Goal: Task Accomplishment & Management: Complete application form

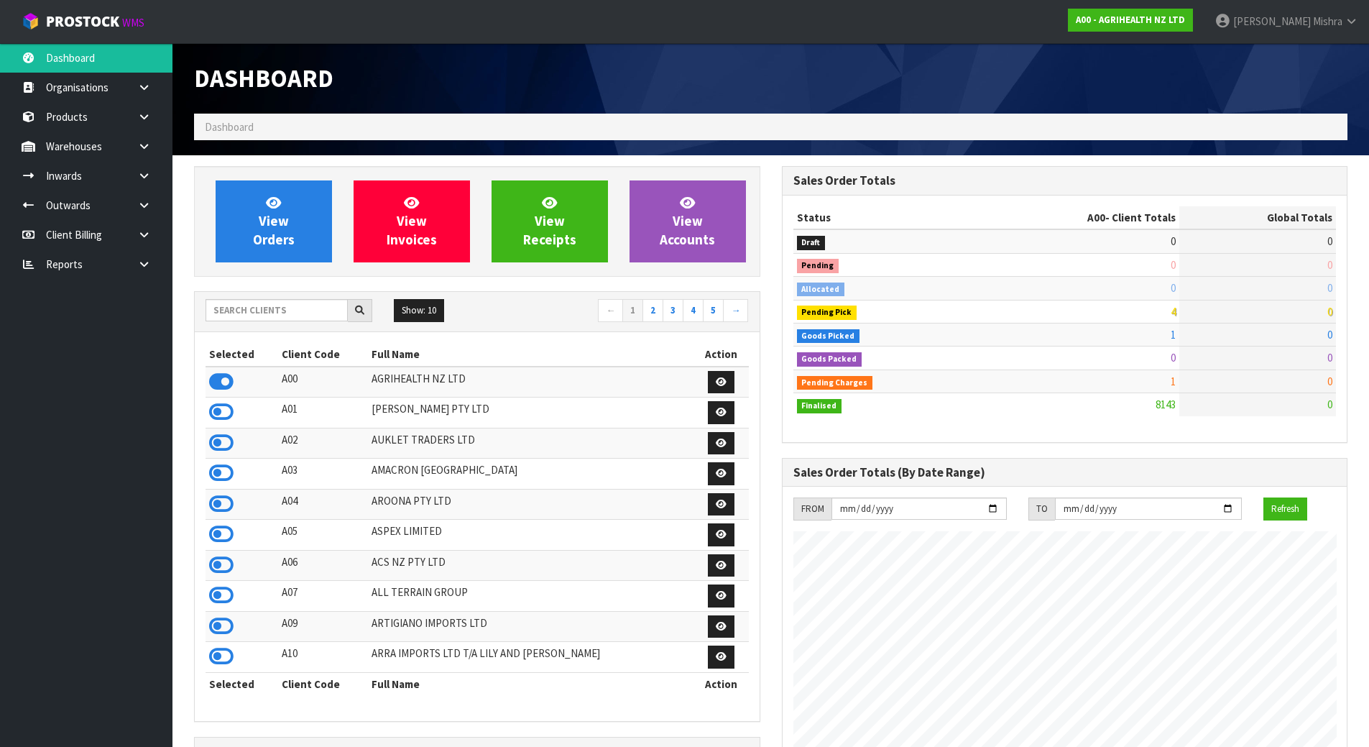
scroll to position [1089, 587]
click at [326, 319] on input "text" at bounding box center [277, 310] width 142 height 22
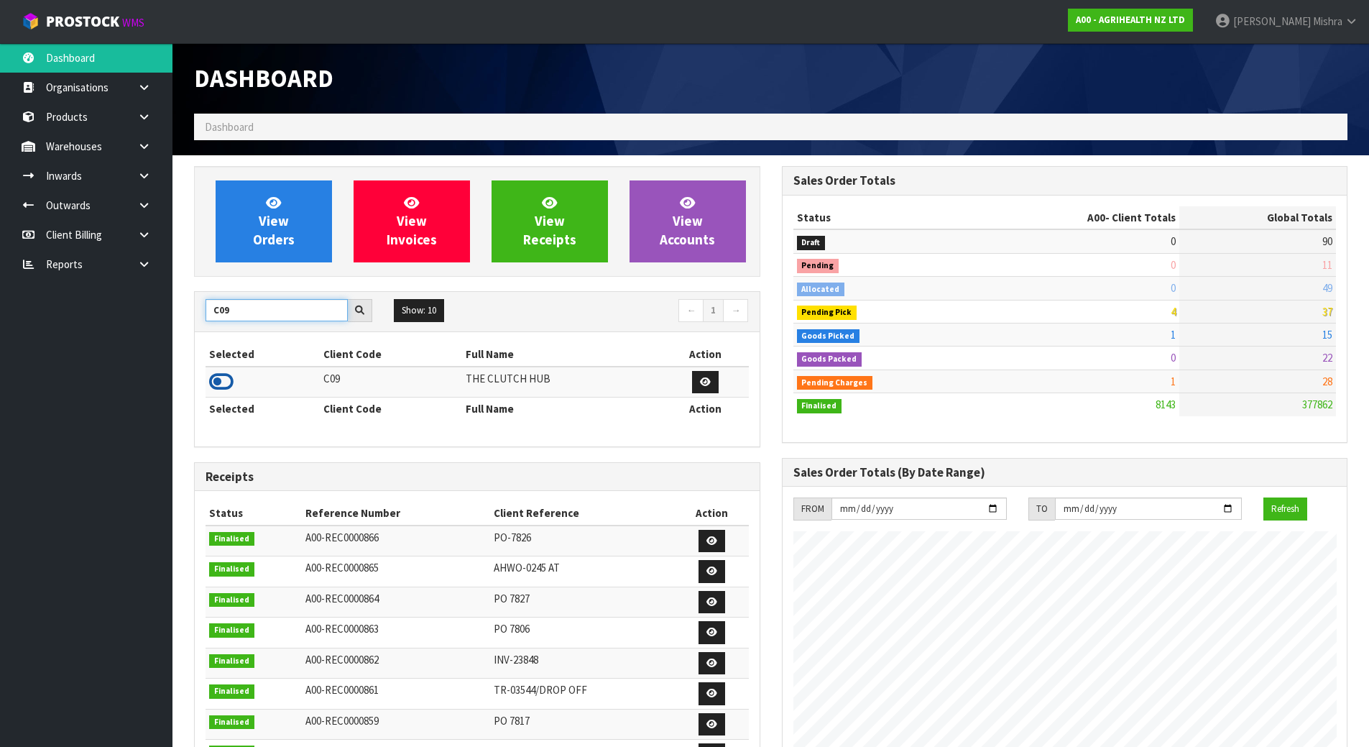
type input "C09"
click at [229, 390] on icon at bounding box center [221, 382] width 24 height 22
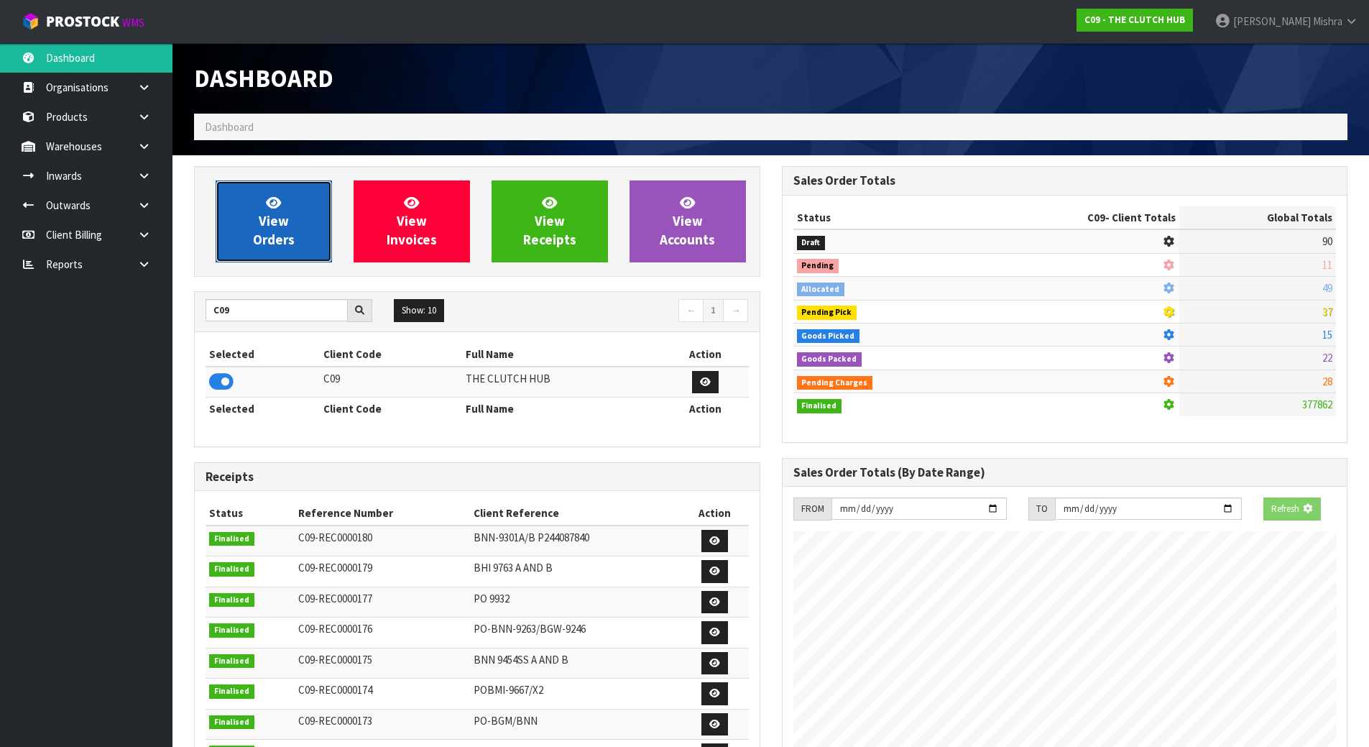
click at [267, 240] on span "View Orders" at bounding box center [274, 221] width 42 height 54
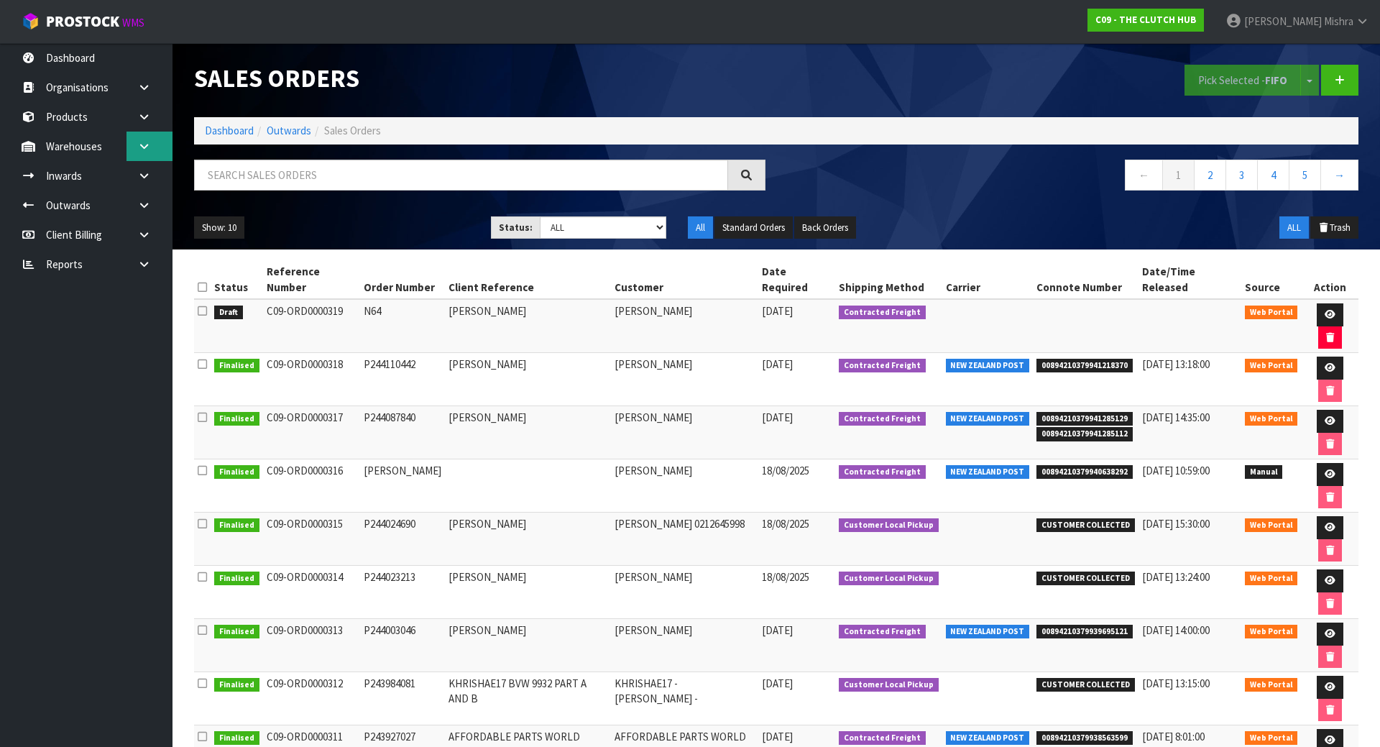
click at [127, 149] on link at bounding box center [150, 146] width 46 height 29
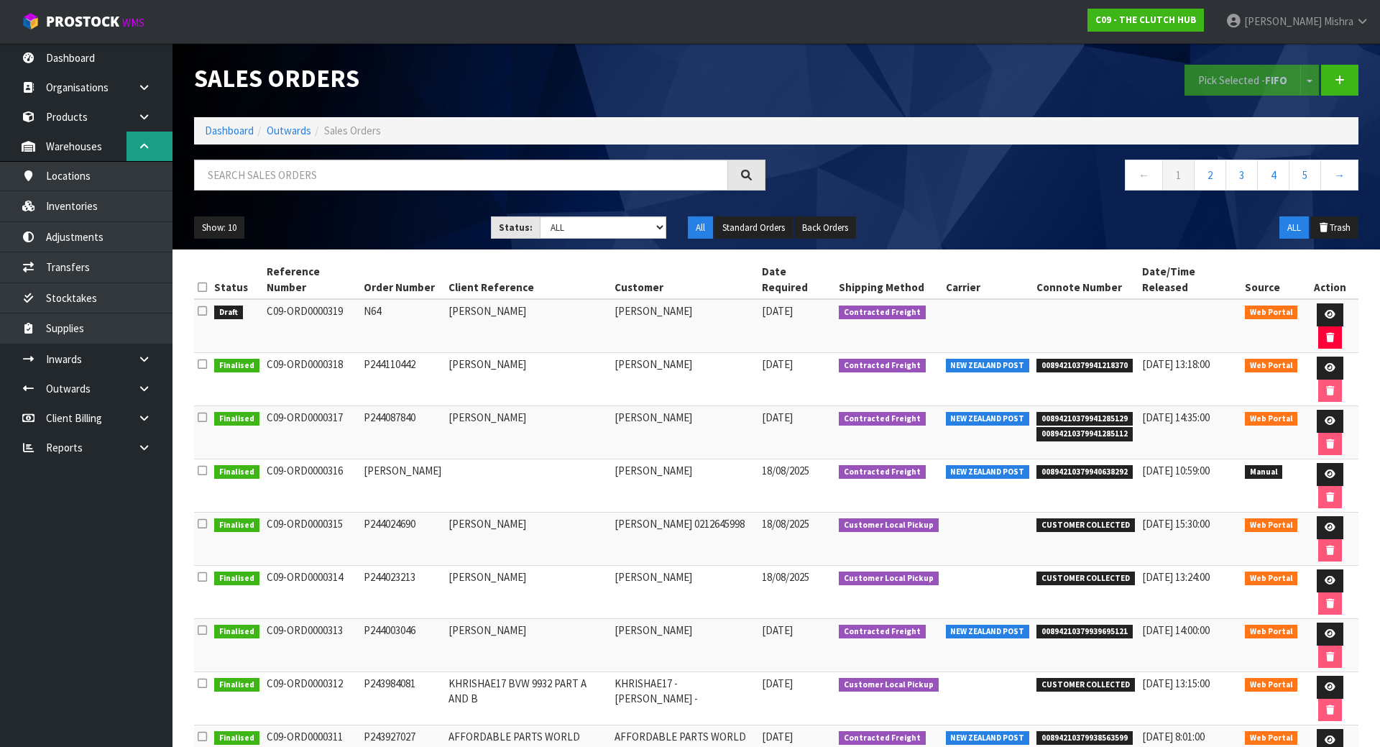
click at [127, 149] on link at bounding box center [150, 146] width 46 height 29
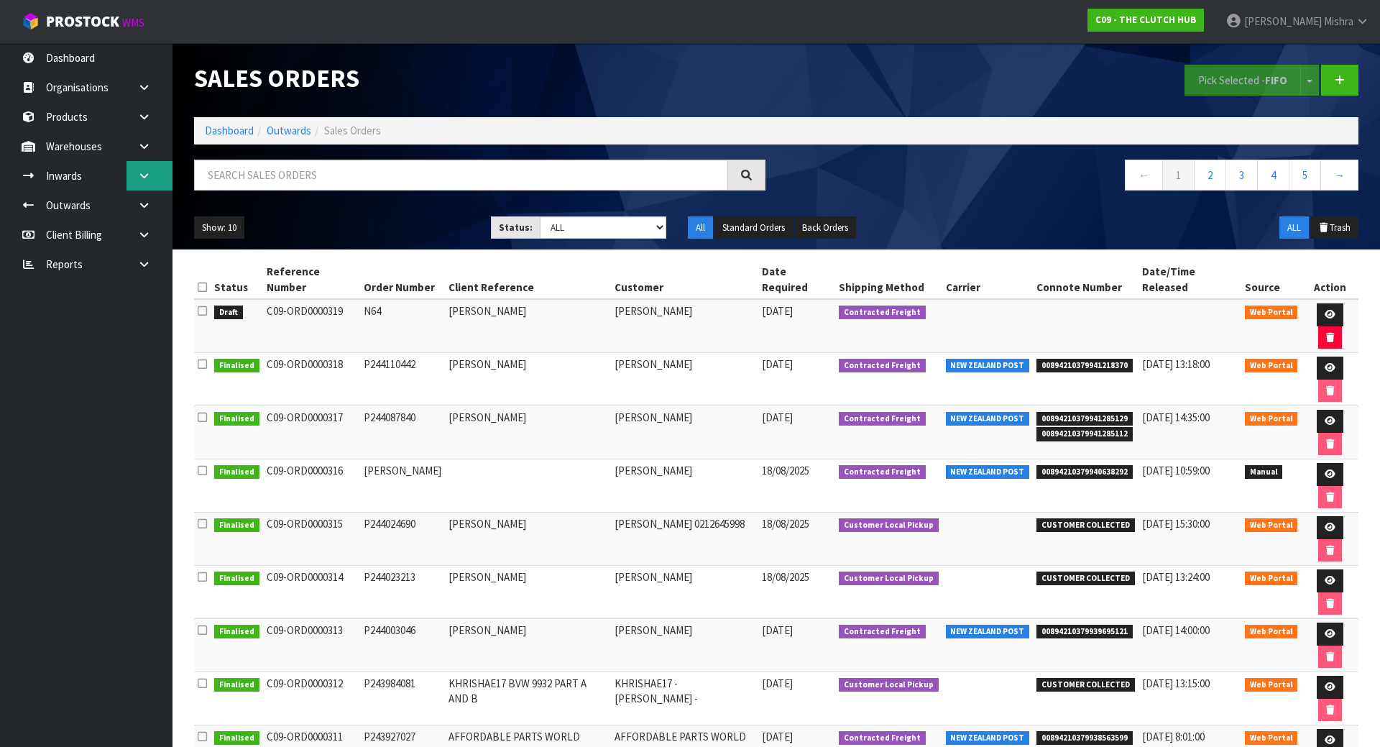
click at [147, 180] on icon at bounding box center [144, 175] width 14 height 11
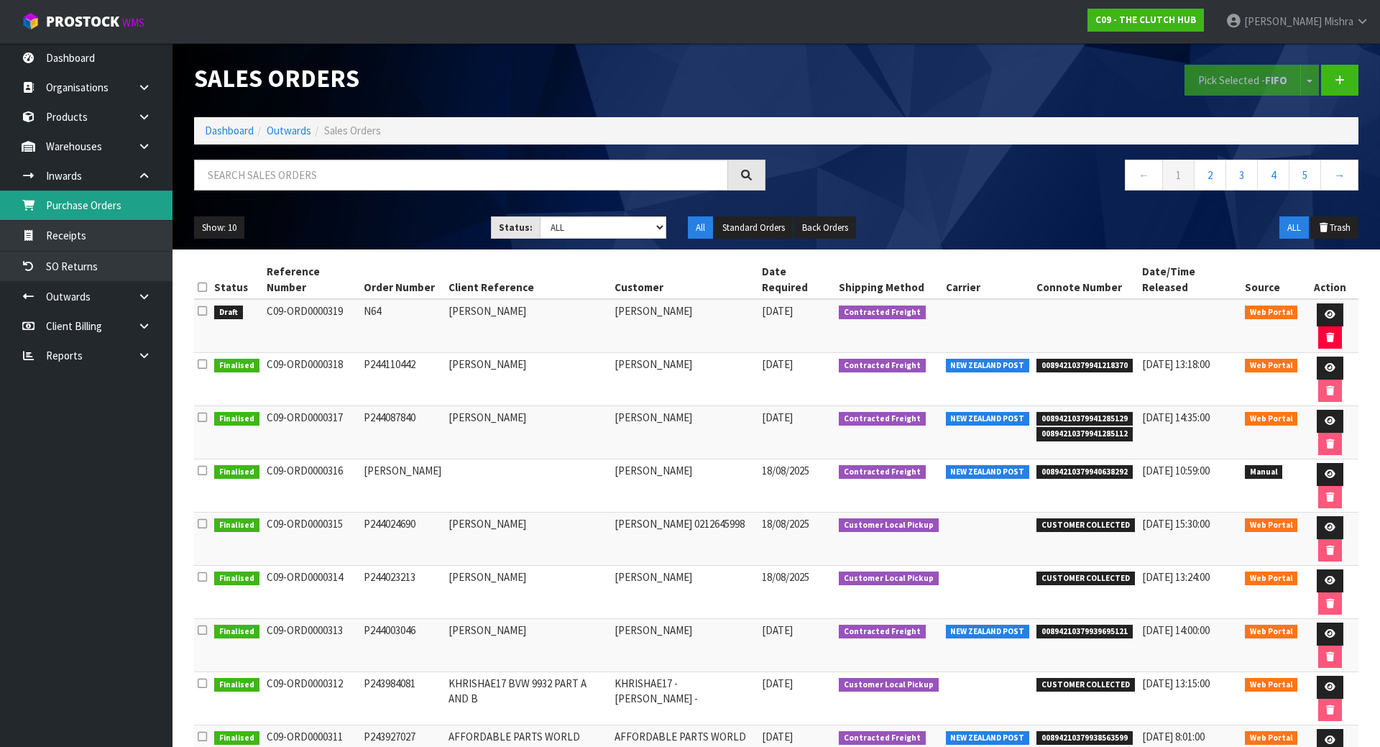
click at [127, 213] on link "Purchase Orders" at bounding box center [86, 204] width 173 height 29
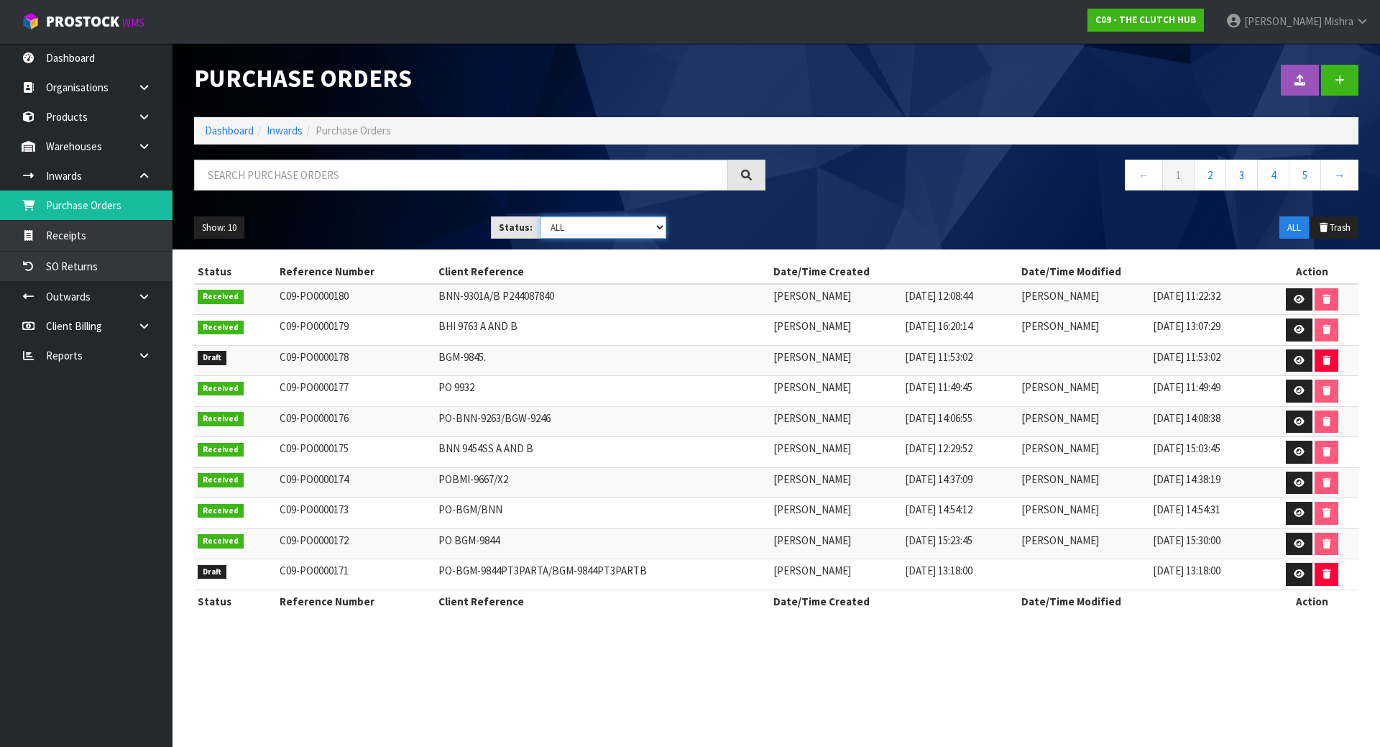
click at [645, 229] on select "Draft Pending Received Cancelled ALL" at bounding box center [603, 227] width 127 height 22
click at [540, 216] on select "Draft Pending Received Cancelled ALL" at bounding box center [603, 227] width 127 height 22
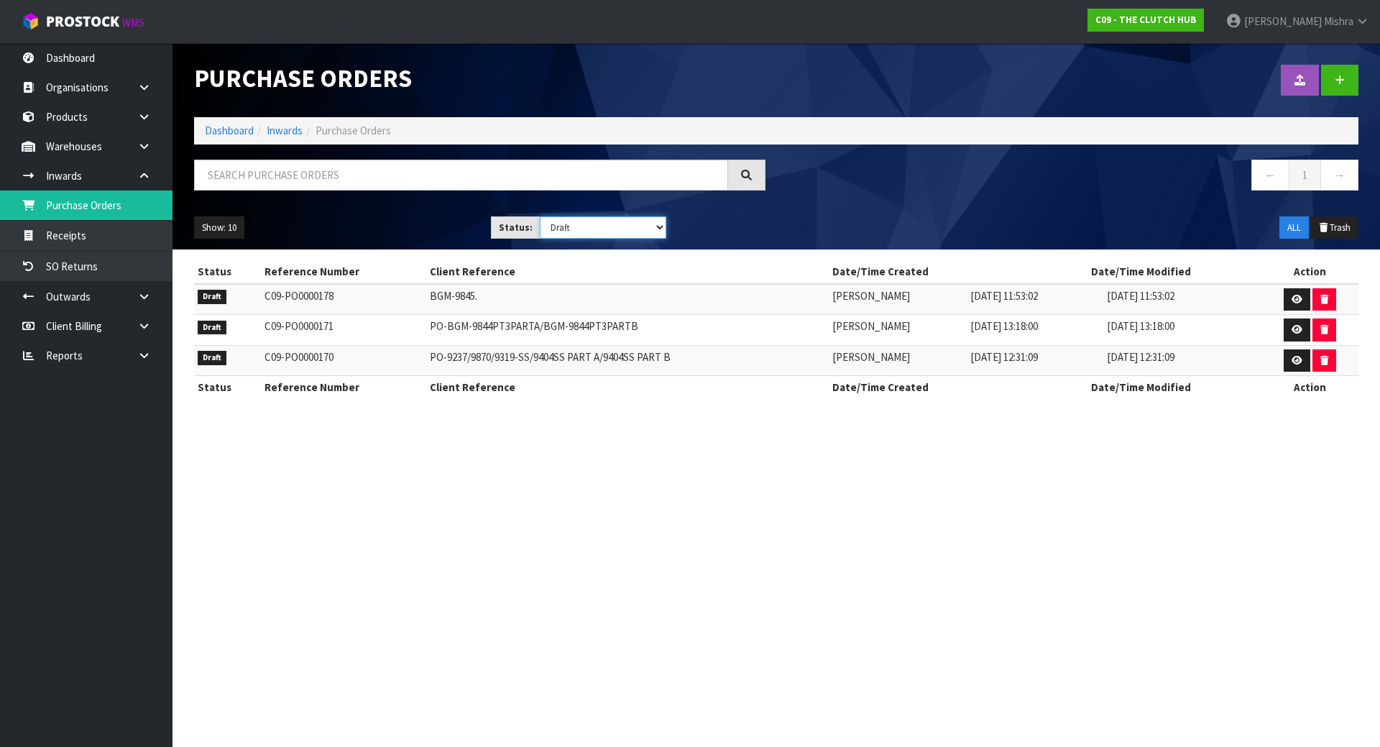
click at [613, 221] on select "Draft Pending Received Cancelled ALL" at bounding box center [603, 227] width 127 height 22
select select "string:ALL"
click at [540, 216] on select "Draft Pending Received Cancelled ALL" at bounding box center [603, 227] width 127 height 22
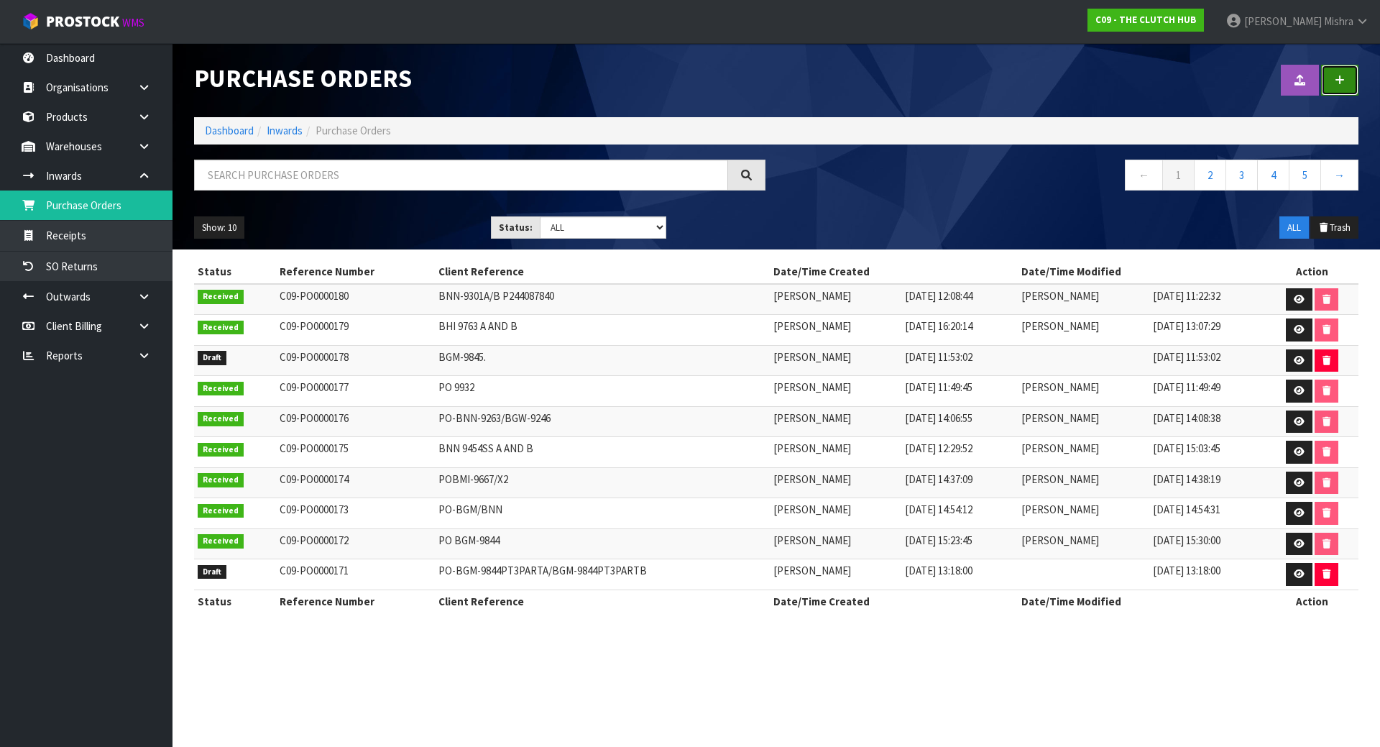
click at [1338, 85] on icon at bounding box center [1340, 80] width 10 height 11
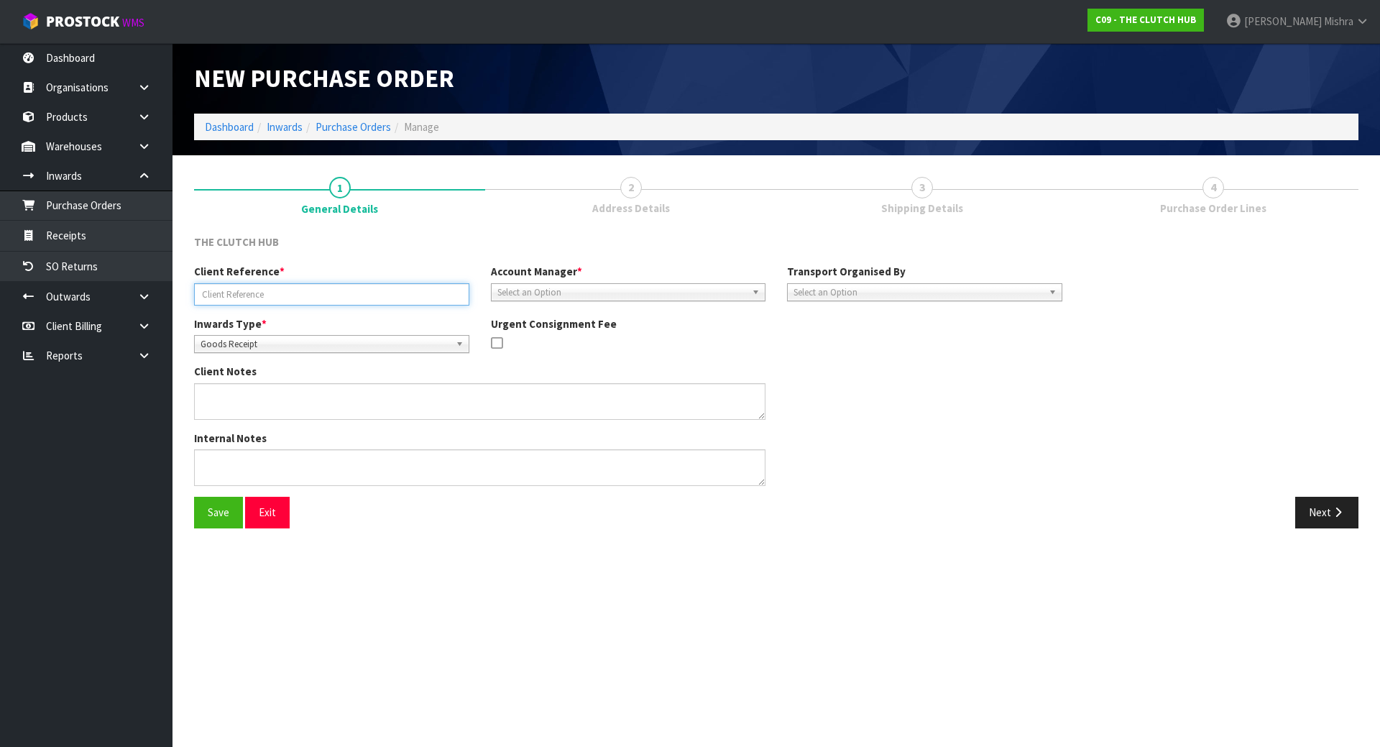
click at [226, 299] on input "text" at bounding box center [331, 294] width 275 height 22
paste input "BGM-9844PT2PARTA"
click at [365, 292] on input "BGM-9844PT2PARTA/" at bounding box center [331, 294] width 275 height 22
paste input "BGM-9844PT2PARTB"
type input "BGM-9844PT2PARTA/BGM-9844PT2PARTB"
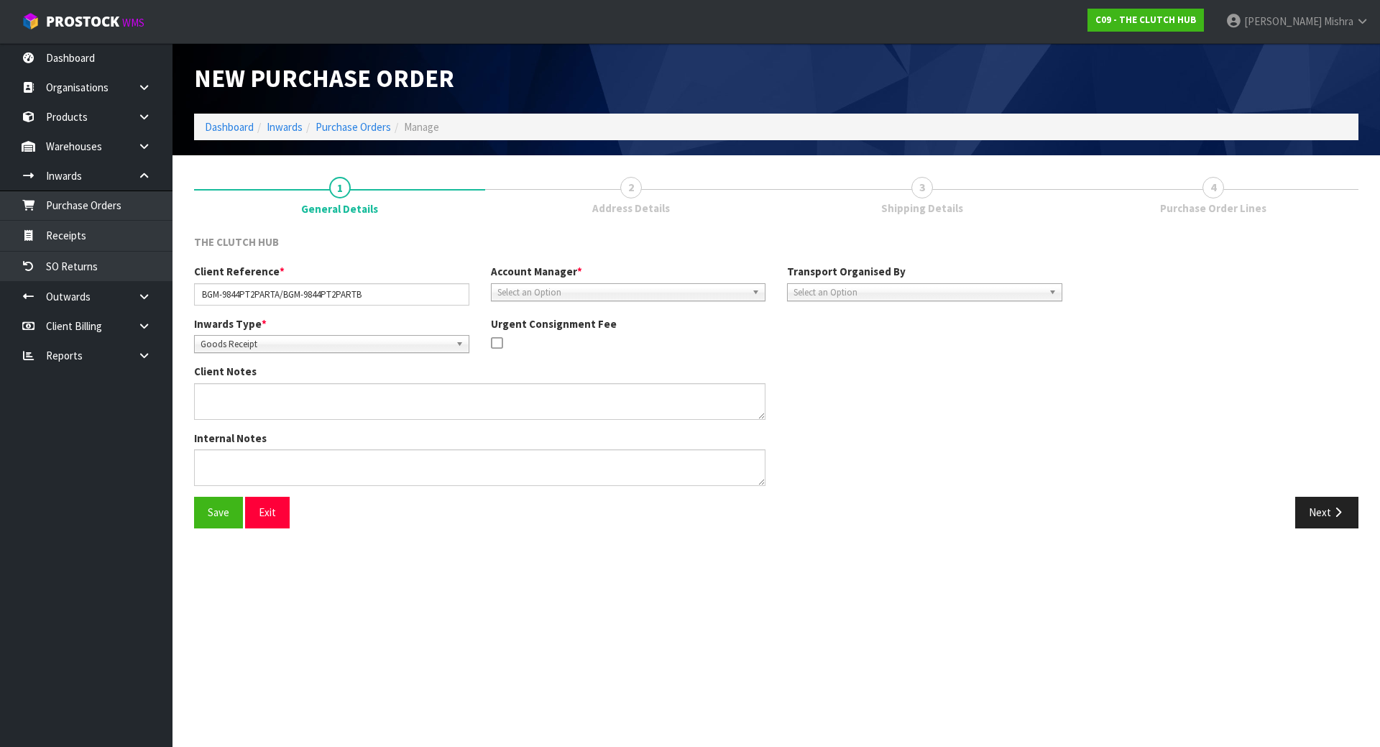
click at [640, 301] on div "Client Reference * BGM-9844PT2PARTA/BGM-9844PT2PARTB Account Manager * [PERSON_…" at bounding box center [628, 290] width 890 height 52
click at [643, 294] on span "Select an Option" at bounding box center [621, 292] width 249 height 17
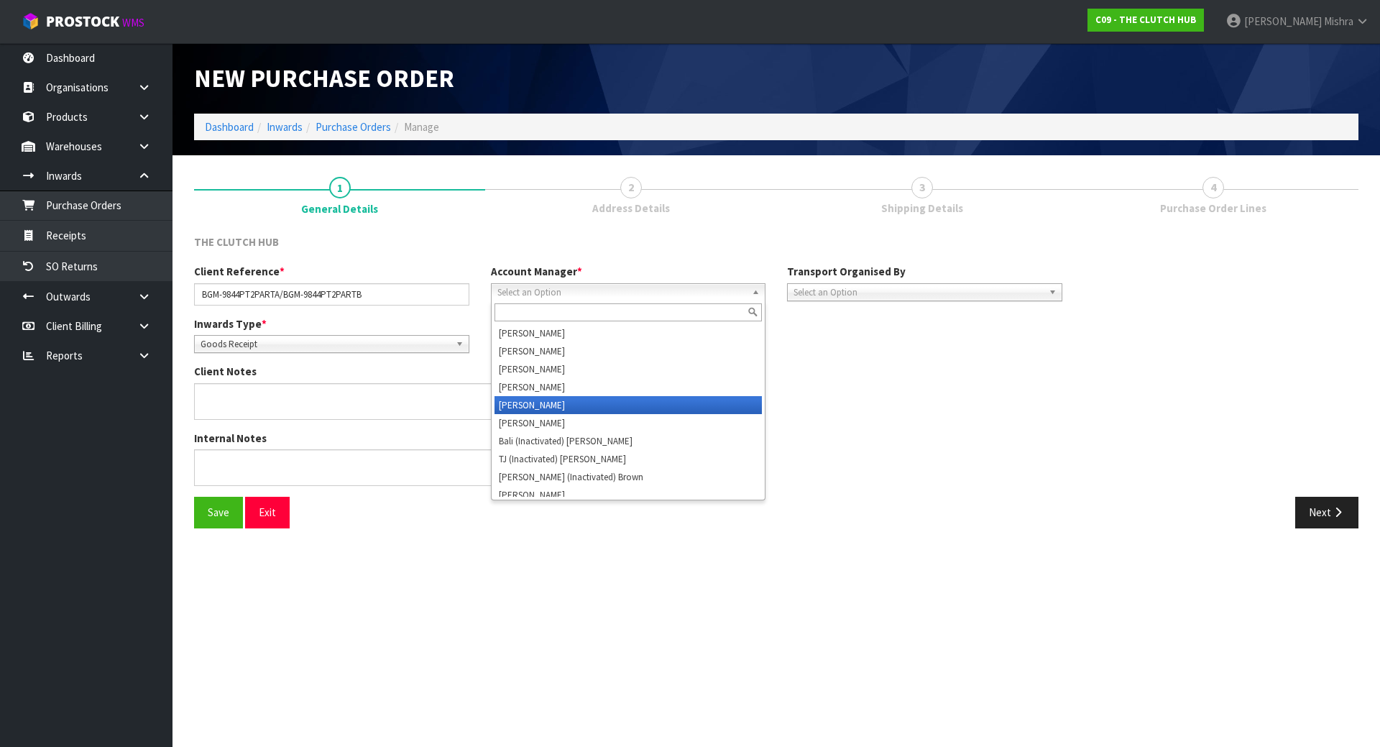
click at [624, 397] on li "[PERSON_NAME]" at bounding box center [629, 405] width 268 height 18
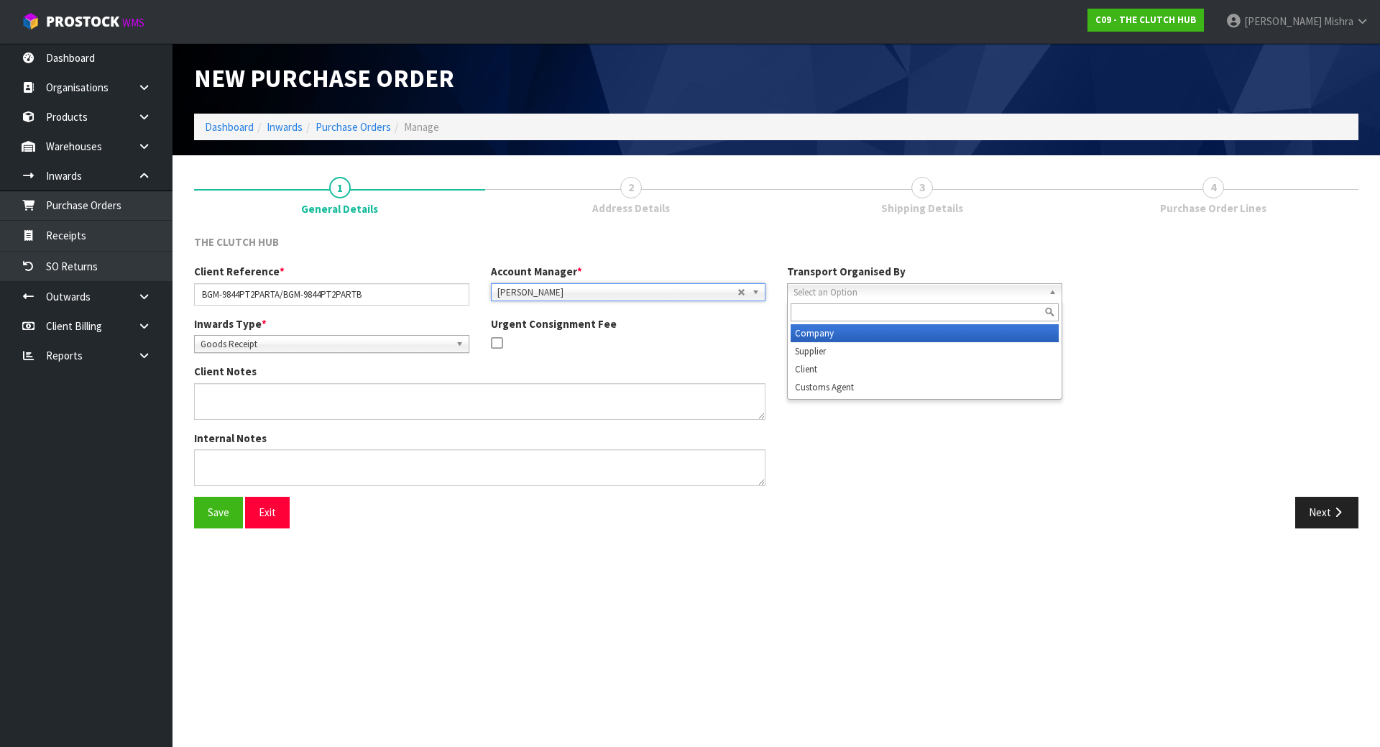
click at [827, 295] on span "Select an Option" at bounding box center [918, 292] width 249 height 17
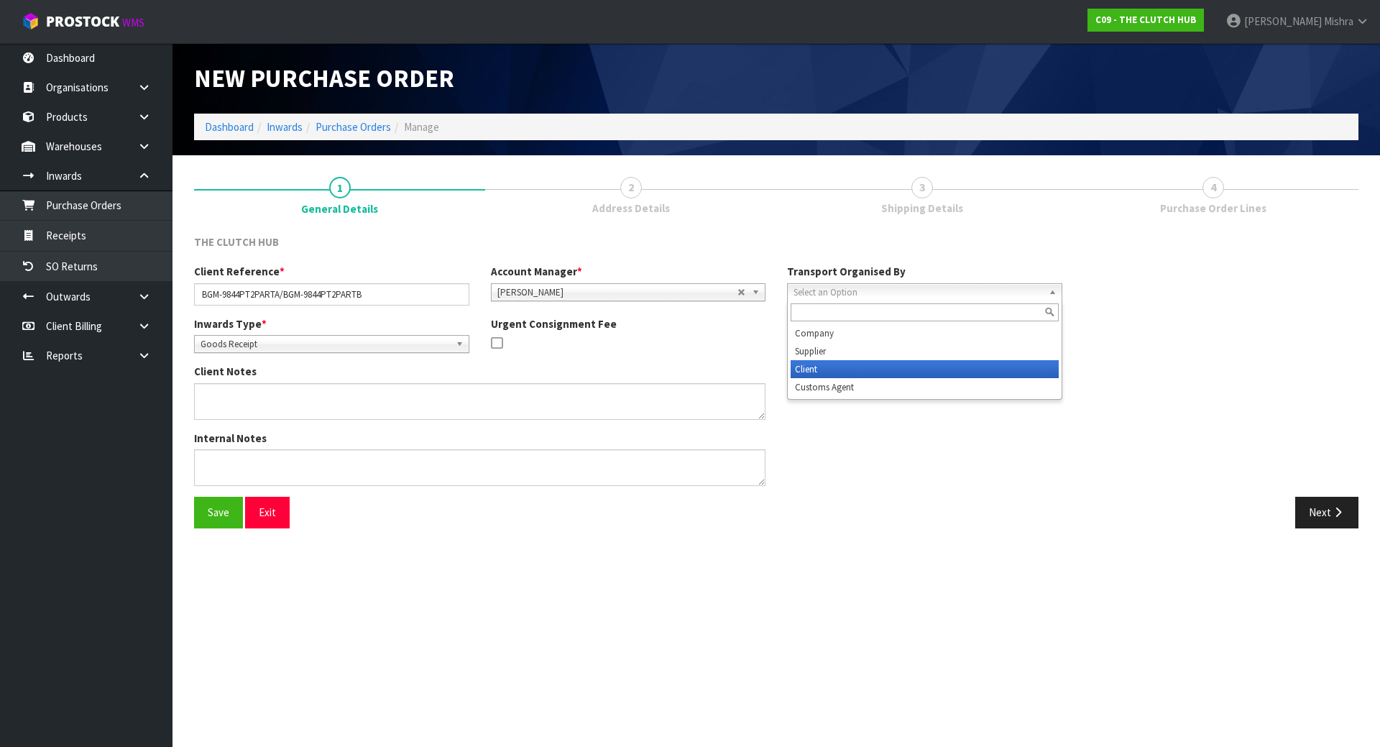
click at [828, 367] on li "Client" at bounding box center [925, 369] width 268 height 18
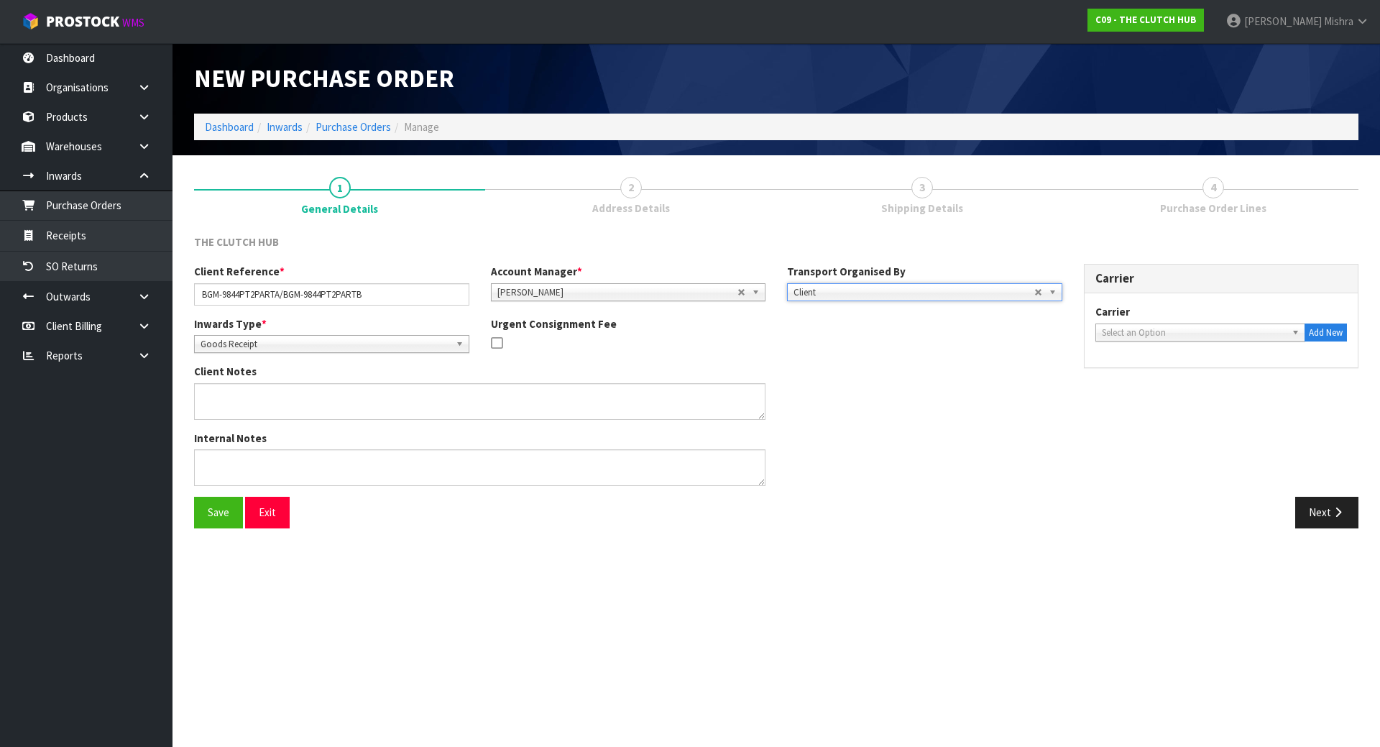
click at [1231, 334] on span "Select an Option" at bounding box center [1194, 332] width 185 height 17
click at [1302, 513] on button "Next" at bounding box center [1326, 512] width 63 height 31
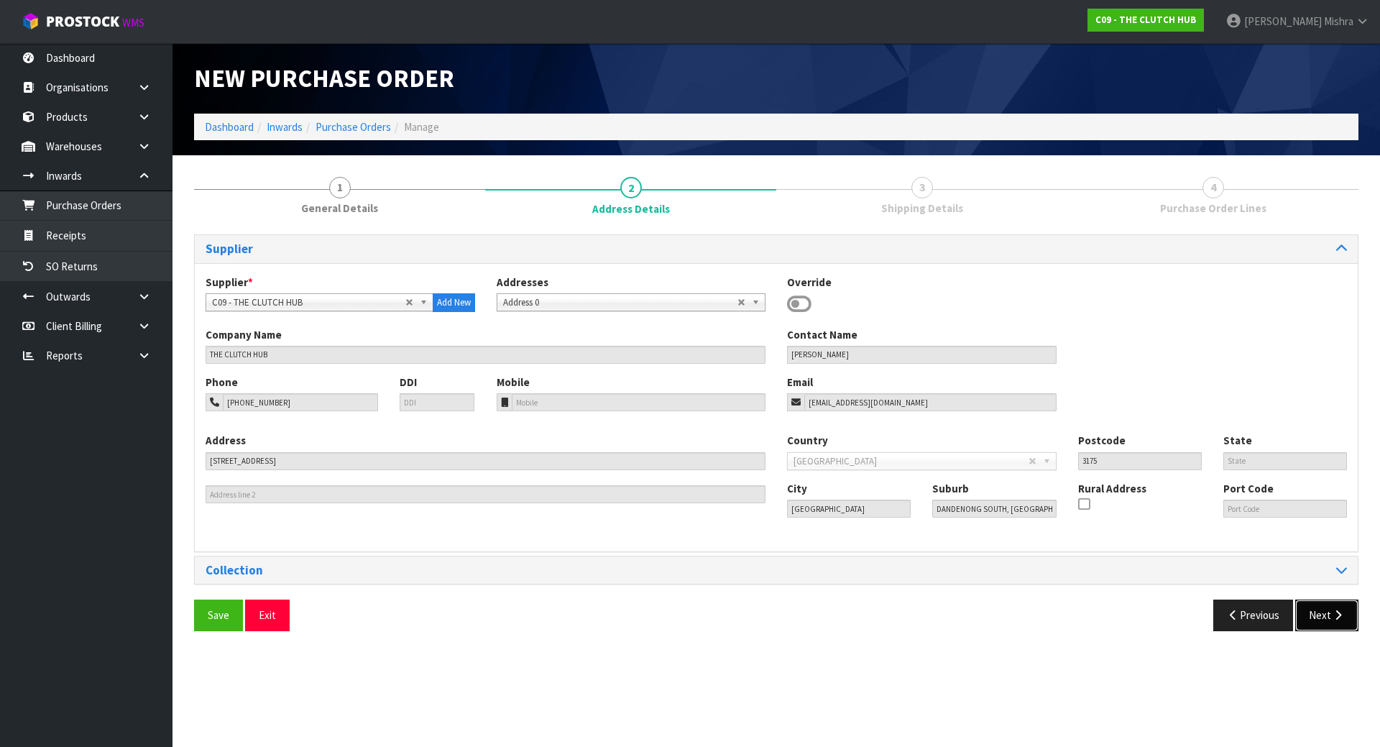
click at [1301, 614] on button "Next" at bounding box center [1326, 614] width 63 height 31
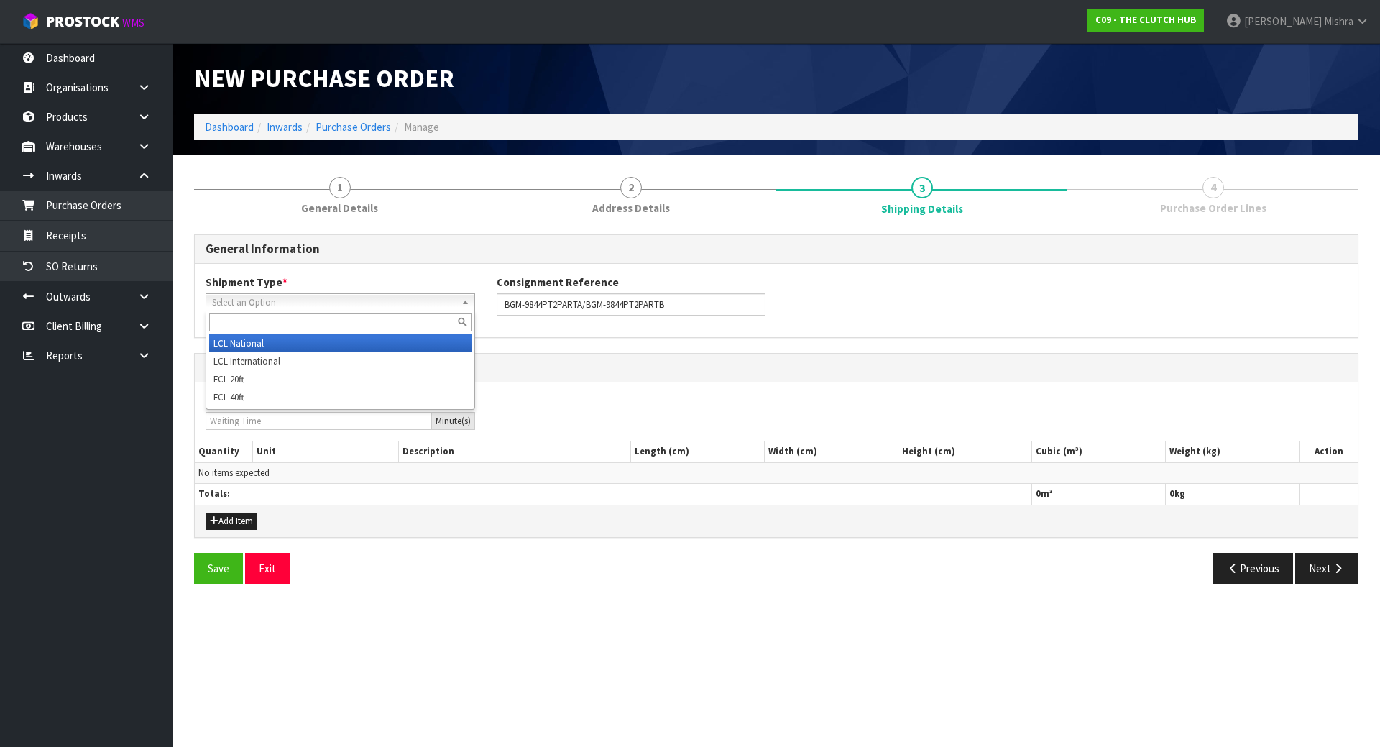
click at [441, 308] on span "Select an Option" at bounding box center [334, 302] width 244 height 17
click at [437, 340] on li "LCL National" at bounding box center [340, 343] width 262 height 18
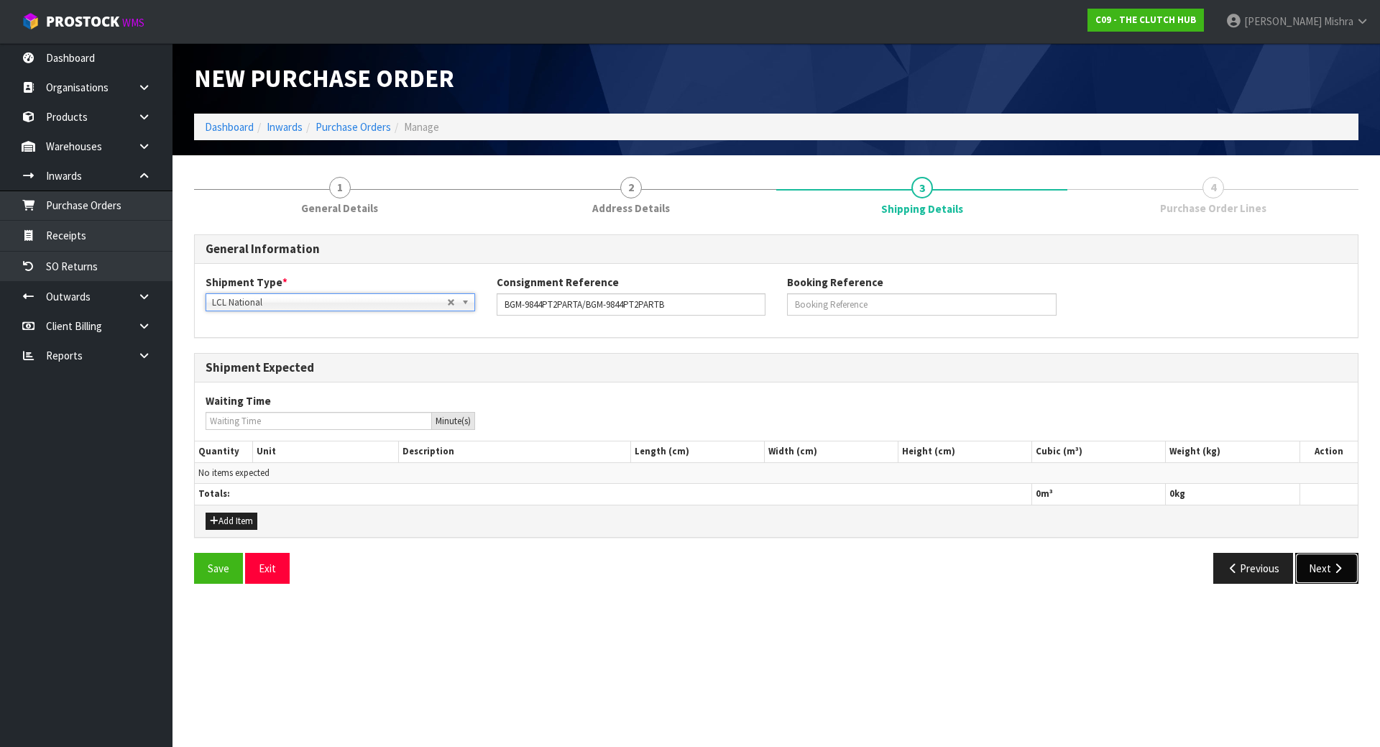
click at [1342, 561] on button "Next" at bounding box center [1326, 568] width 63 height 31
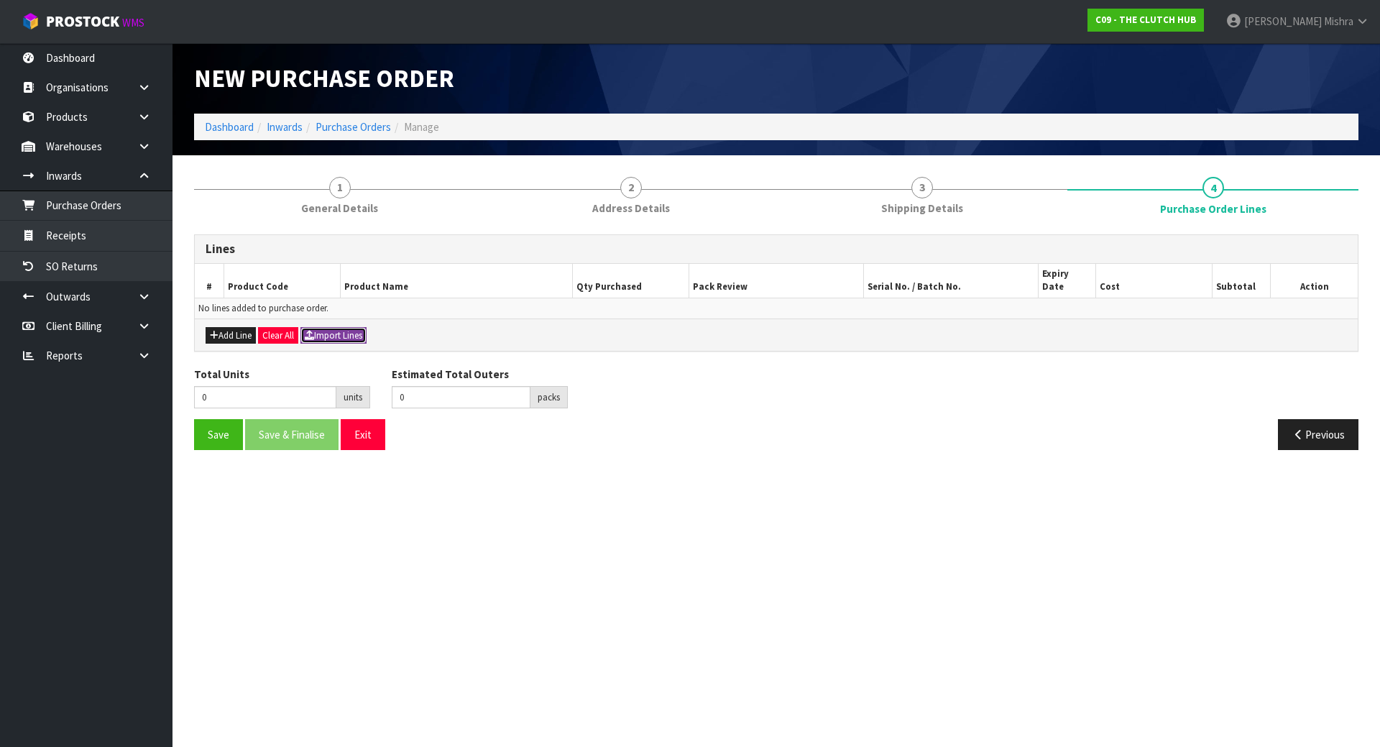
click at [316, 328] on button "Import Lines" at bounding box center [333, 335] width 66 height 17
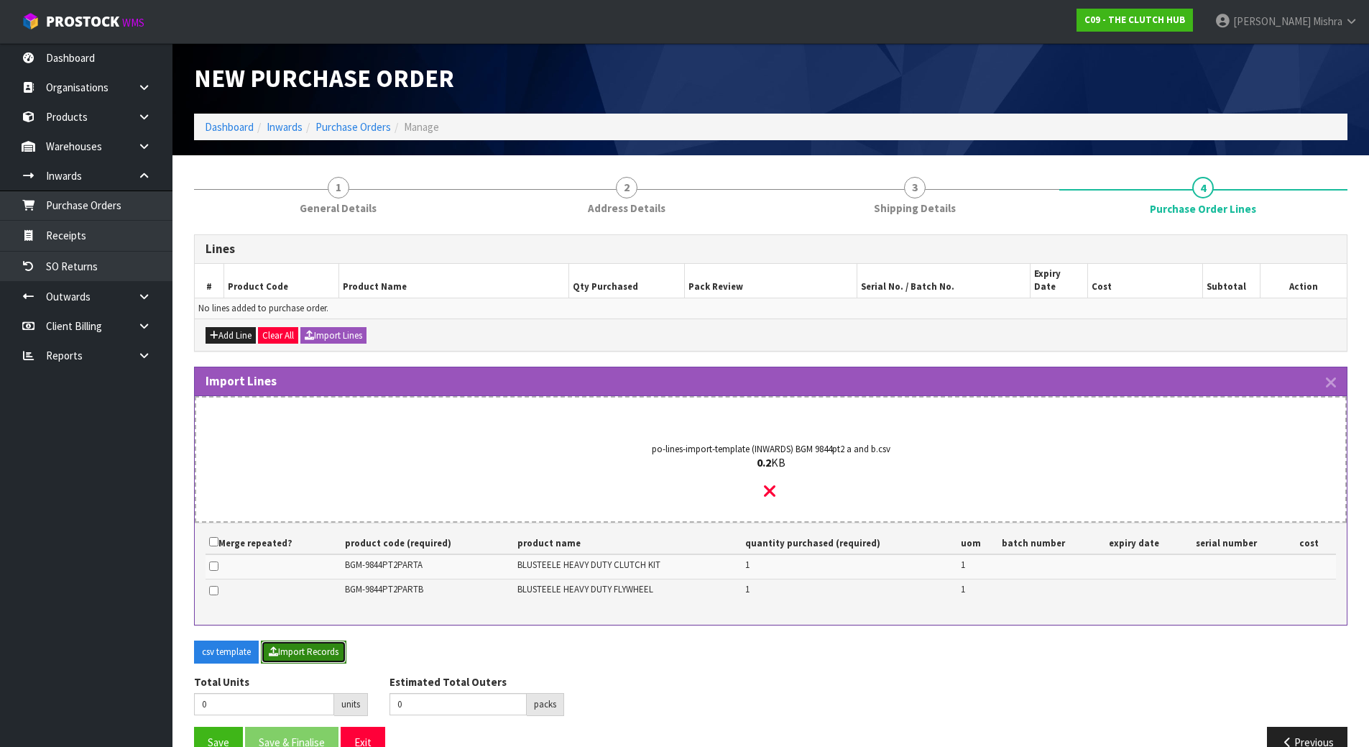
click at [323, 640] on button "Import Records" at bounding box center [304, 651] width 86 height 23
type input "2"
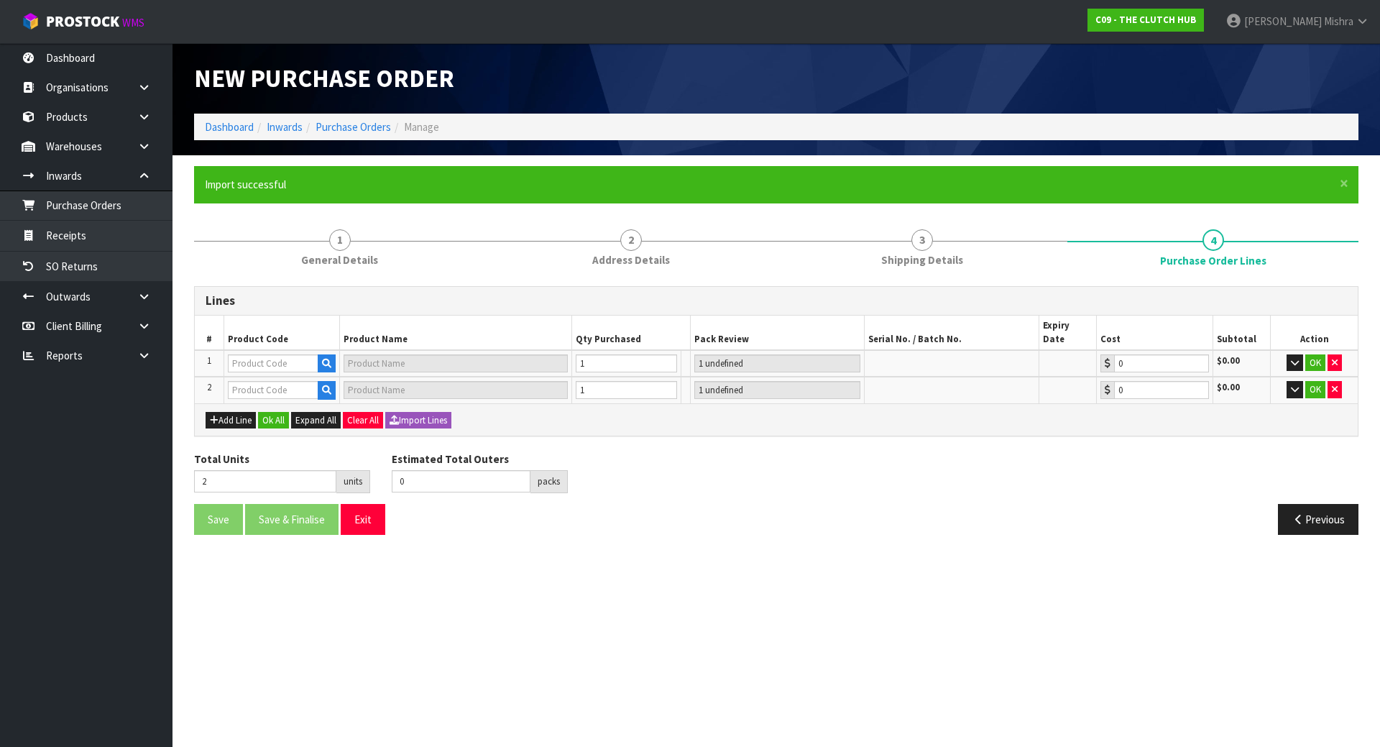
type input "1"
type input "BGM-9844PT2PARTA"
type input "BLUSTEELE CLUTCH KIT INC SMF FLYWHEEL - PART A"
type input "1 CTN"
type input "0.00"
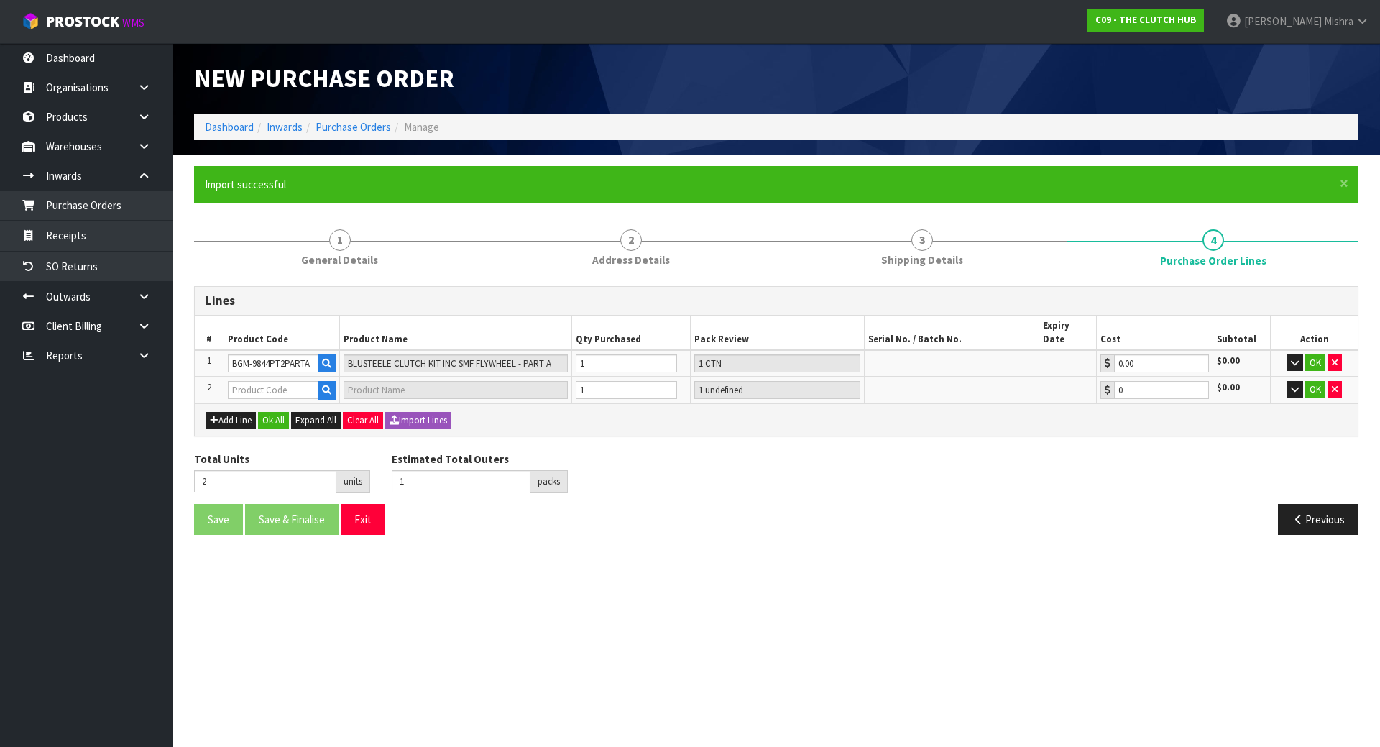
type input "2"
type input "BGM-9844PT2PARTB"
type input "BLUSTEELE CLUTCH KIT INC SMF FLYWHEEL - PART B"
type input "1 CTN"
type input "0.00"
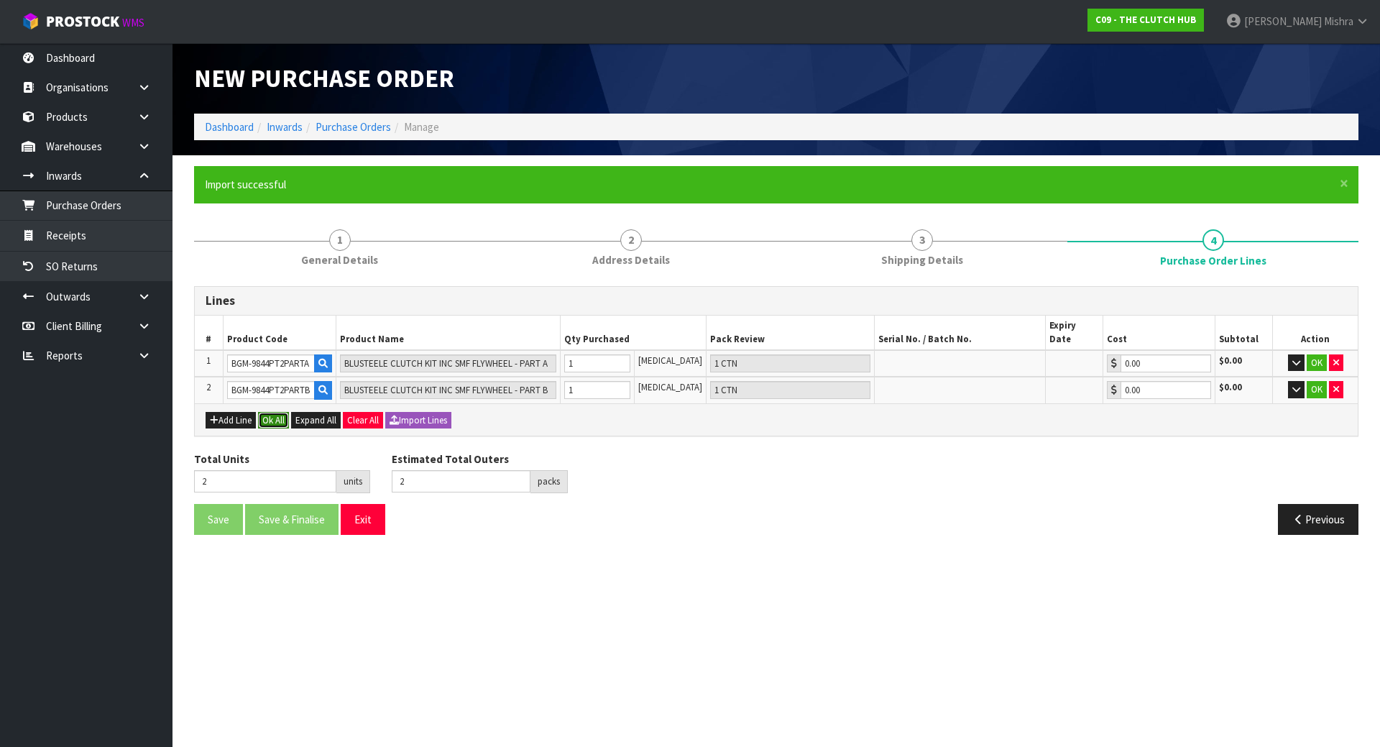
click at [275, 412] on button "Ok All" at bounding box center [273, 420] width 31 height 17
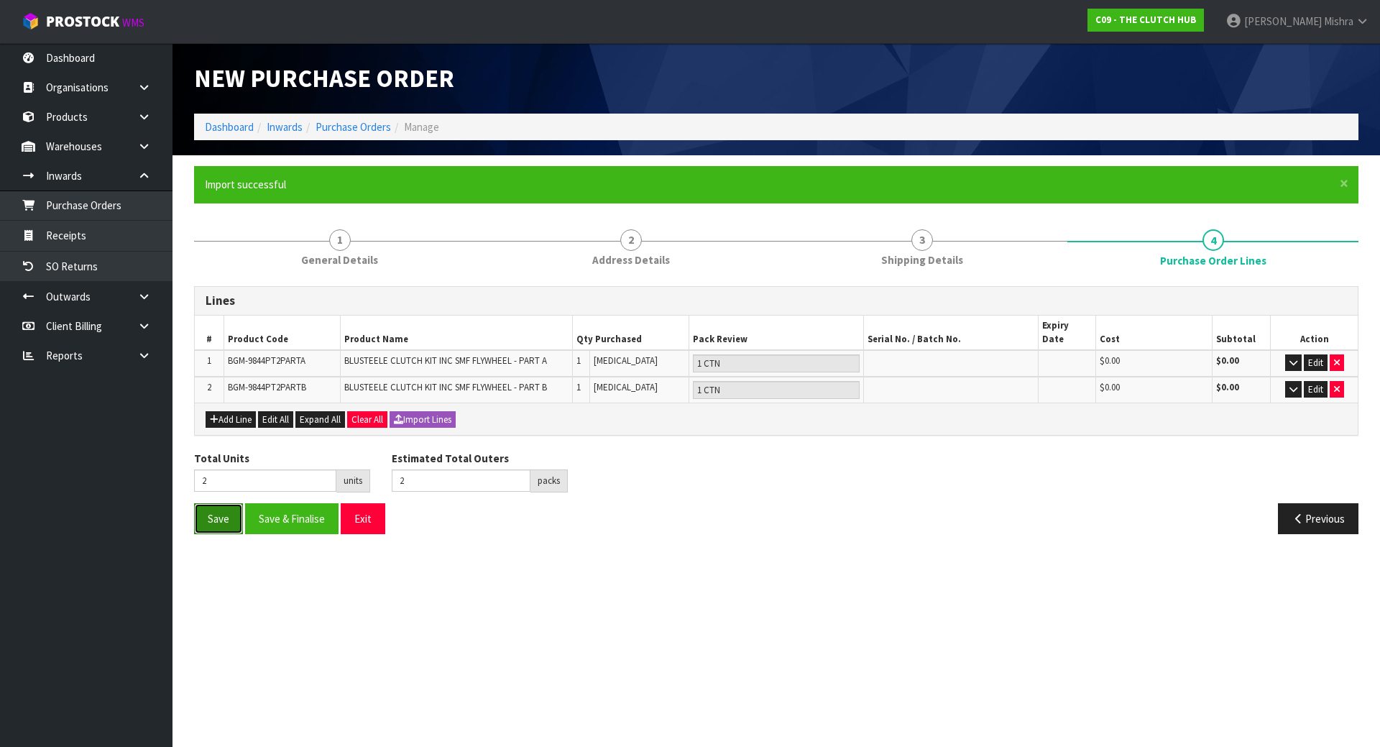
click at [224, 508] on button "Save" at bounding box center [218, 518] width 49 height 31
type input "0"
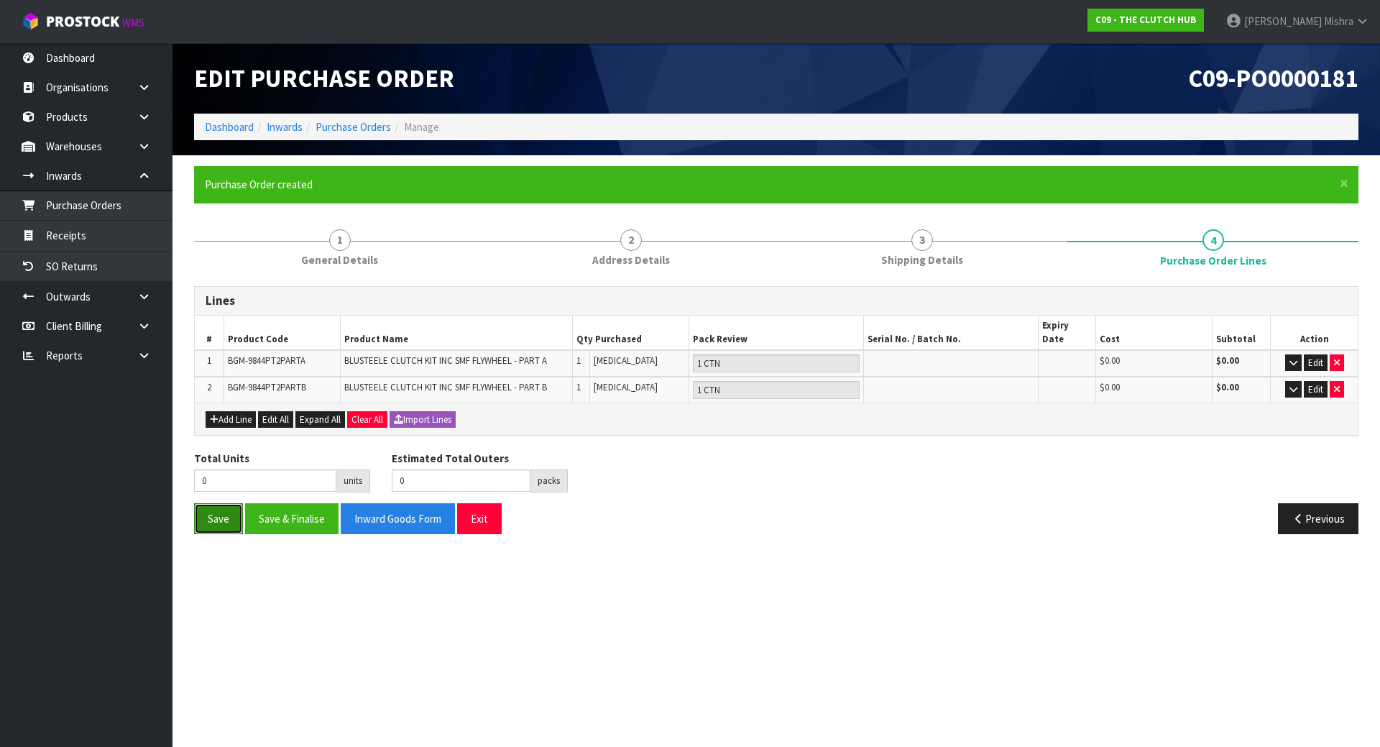
click at [215, 503] on button "Save" at bounding box center [218, 518] width 49 height 31
click at [231, 129] on link "Dashboard" at bounding box center [229, 127] width 49 height 14
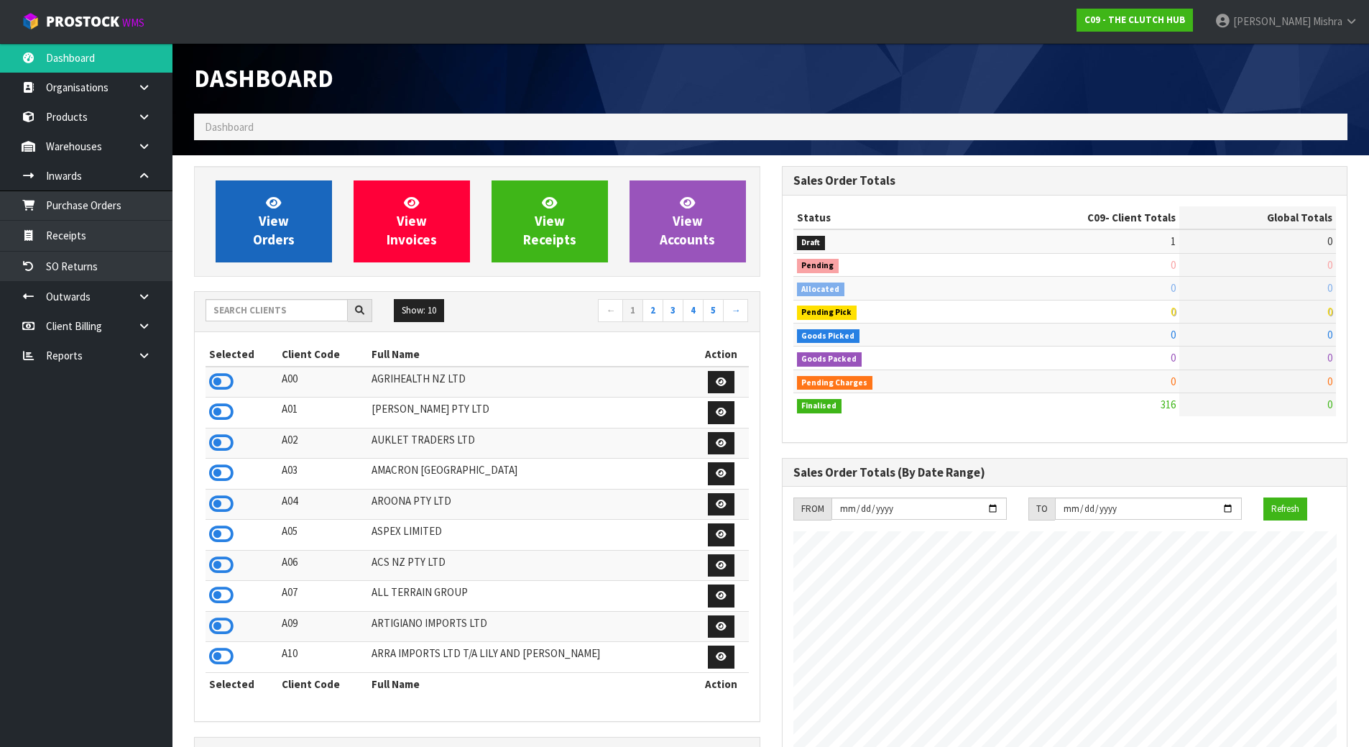
scroll to position [1089, 587]
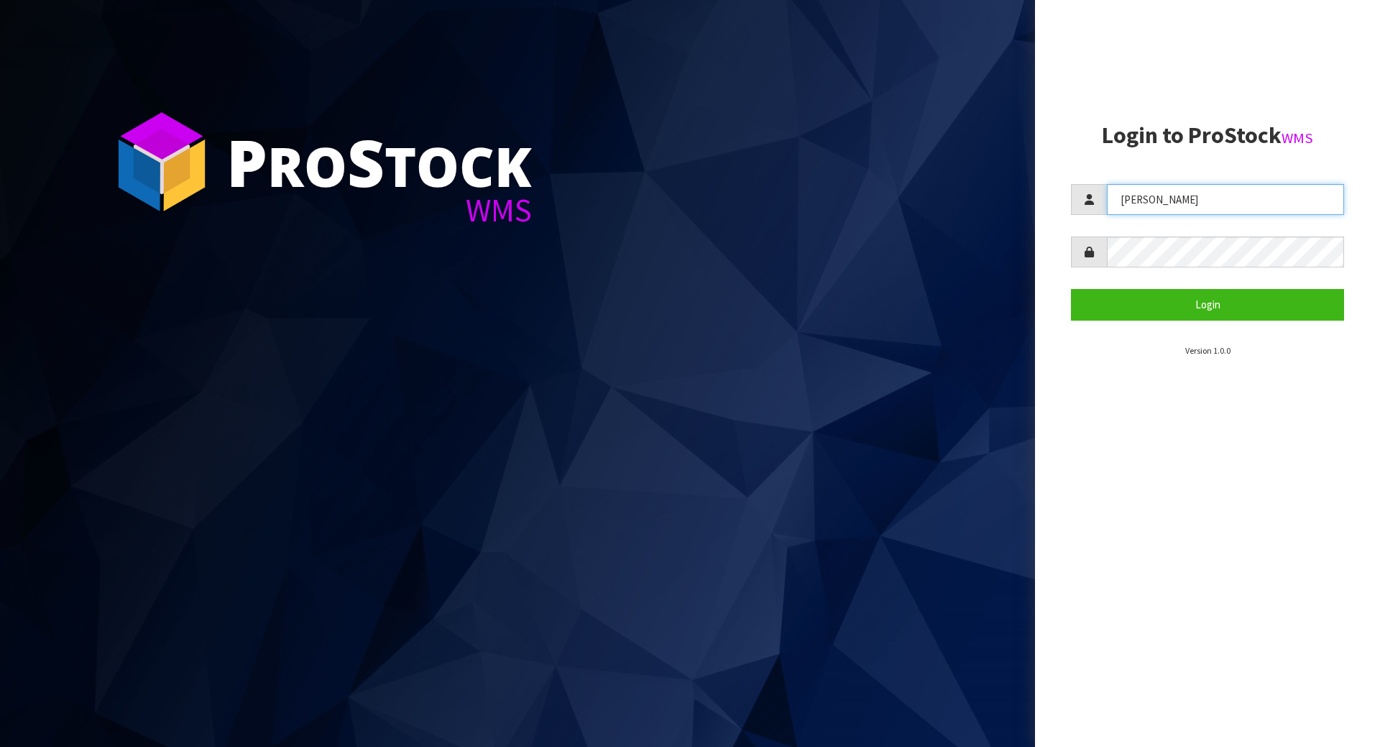
drag, startPoint x: 1214, startPoint y: 211, endPoint x: 998, endPoint y: 190, distance: 217.3
click at [999, 190] on div "P ro S tock WMS Login to ProStock WMS [GEOGRAPHIC_DATA] Login Version 1.0.0" at bounding box center [690, 373] width 1380 height 747
type input "[PERSON_NAME]"
click at [994, 243] on div "P ro S tock WMS Login to ProStock WMS [PERSON_NAME] Login Version 1.0.0" at bounding box center [690, 373] width 1380 height 747
click at [1071, 289] on button "Login" at bounding box center [1207, 304] width 273 height 31
